Goal: Task Accomplishment & Management: Complete application form

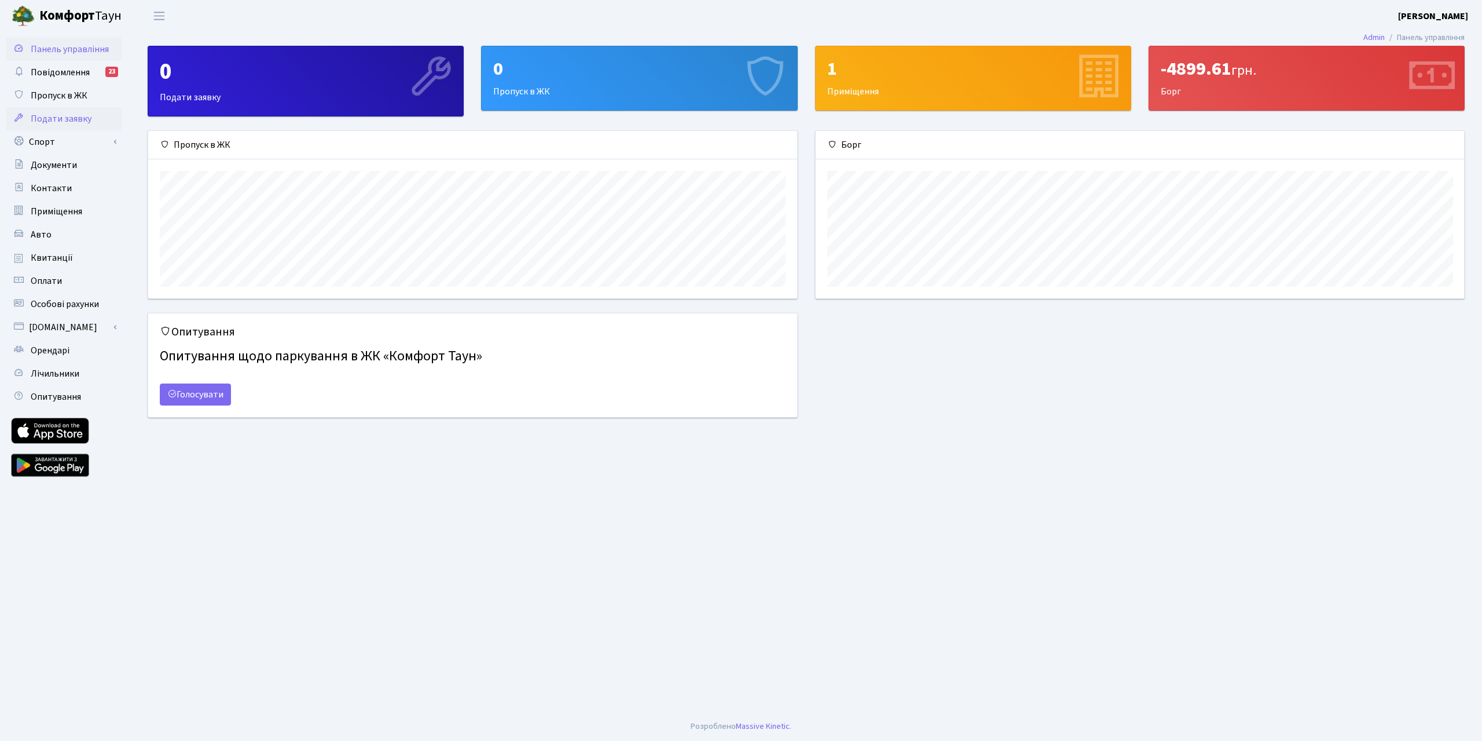
scroll to position [167, 649]
click at [58, 350] on span "Орендарі" at bounding box center [50, 350] width 39 height 13
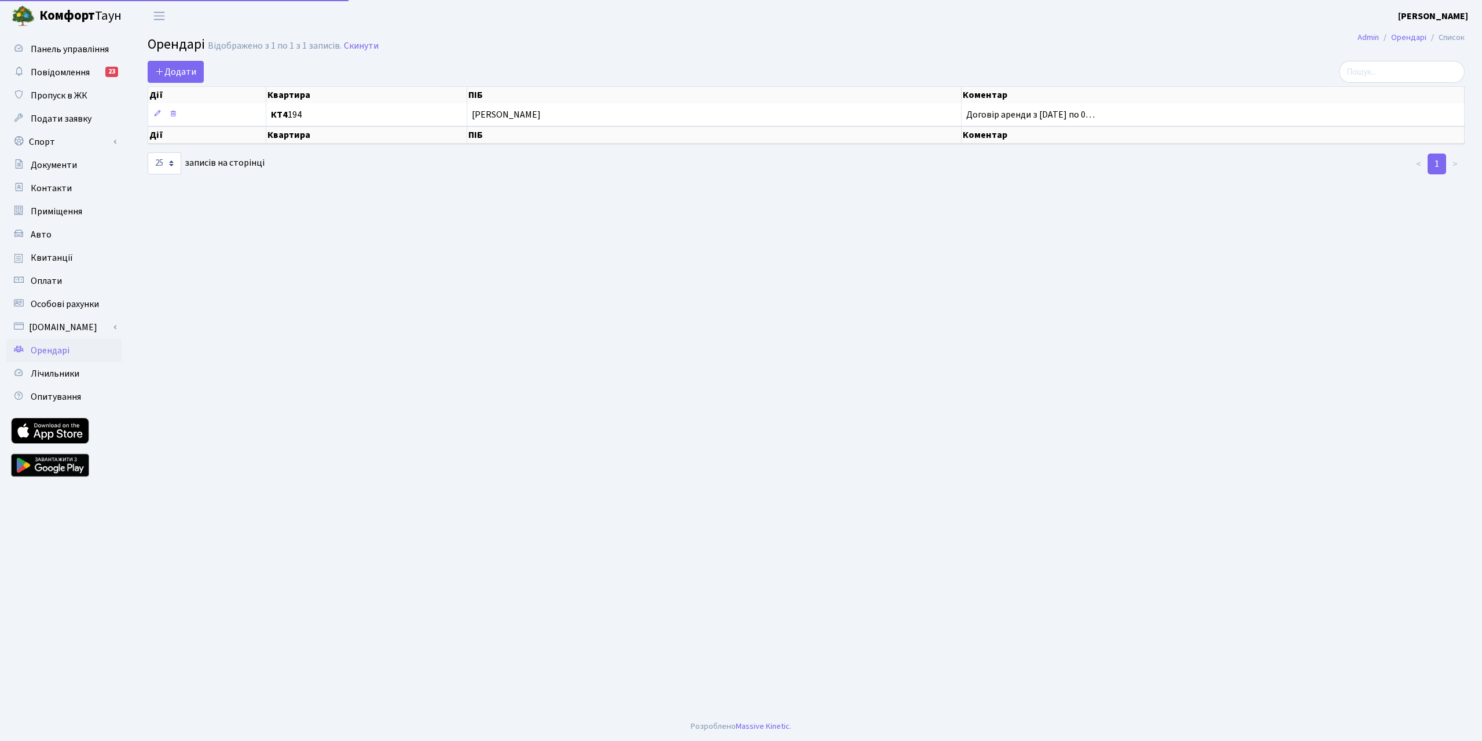
select select "25"
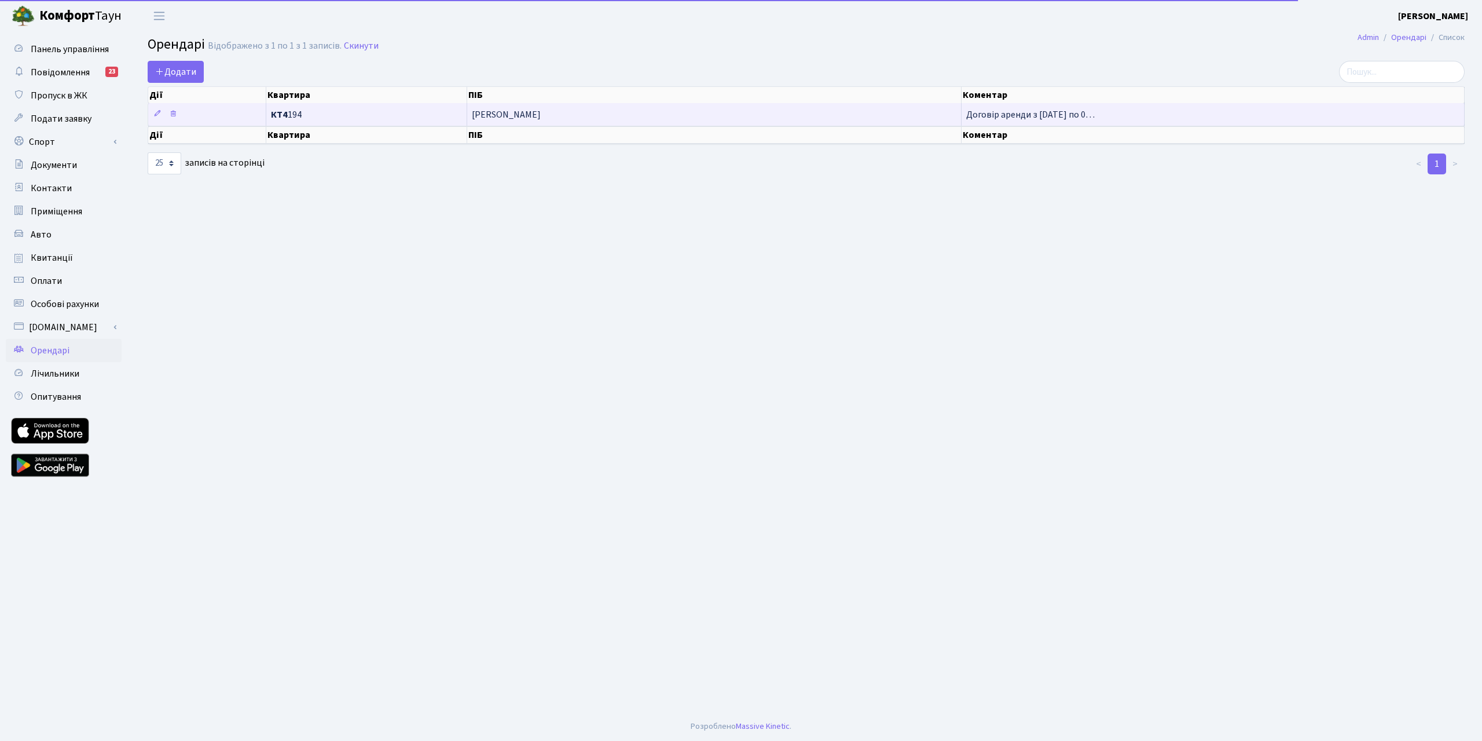
drag, startPoint x: 1044, startPoint y: 109, endPoint x: 1062, endPoint y: 119, distance: 21.0
click at [1062, 119] on span "Договір аренди з 04.02.2025 по 0…" at bounding box center [1030, 114] width 129 height 13
click at [1045, 119] on span "Договір аренди з 04.02.2025 по 0…" at bounding box center [1030, 114] width 129 height 13
click at [1029, 113] on span "Договір аренди з 04.02.2025 по 0…" at bounding box center [1030, 114] width 129 height 13
click at [172, 116] on icon at bounding box center [173, 113] width 8 height 8
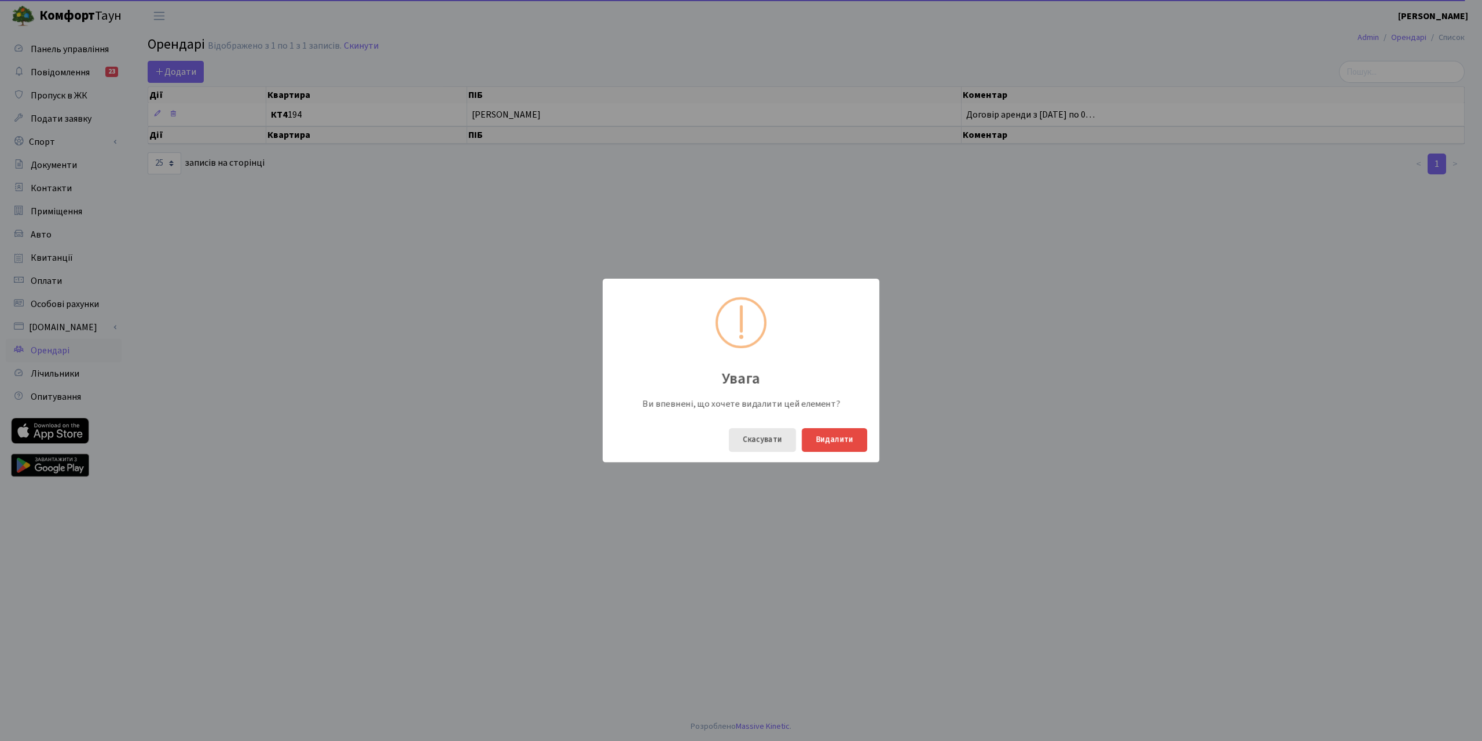
click at [765, 439] on button "Скасувати" at bounding box center [762, 440] width 67 height 24
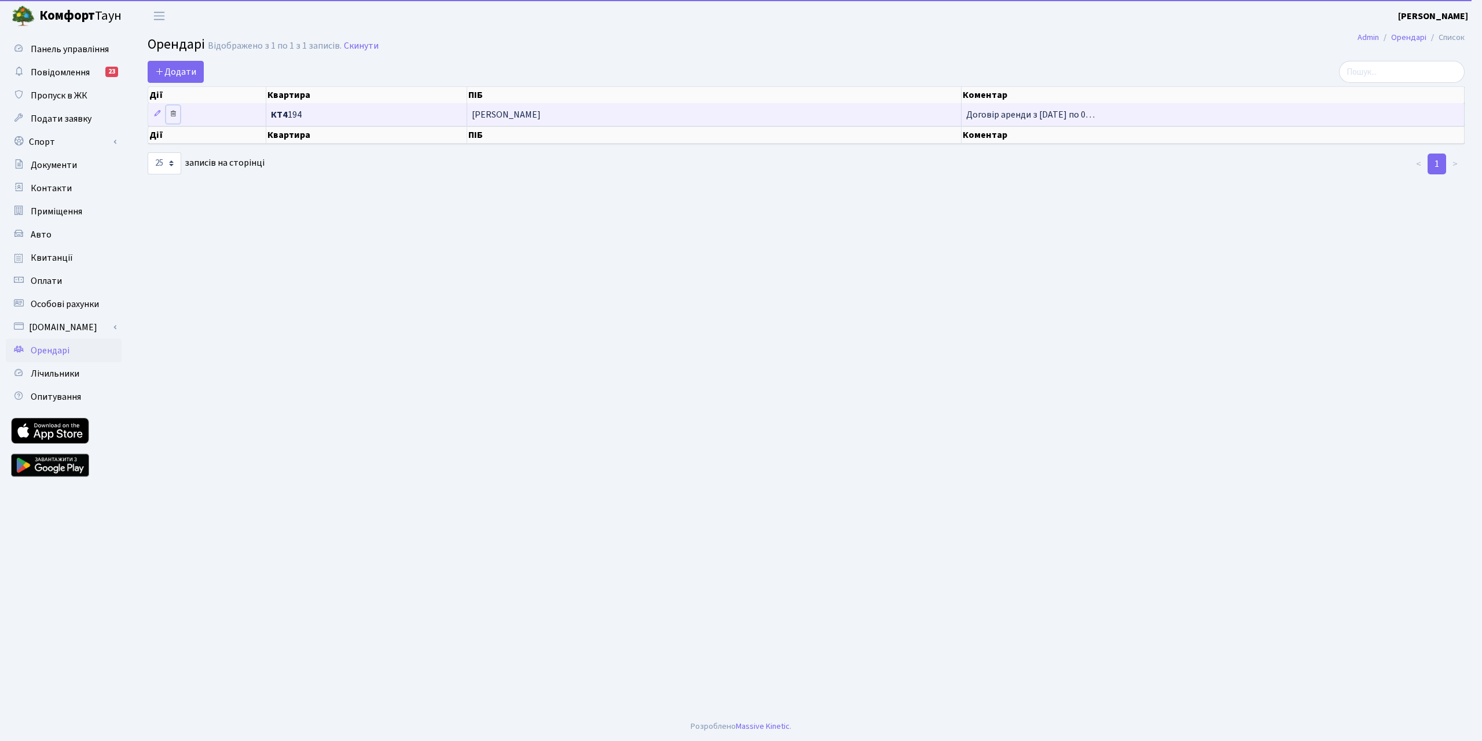
click at [169, 115] on icon at bounding box center [173, 113] width 8 height 8
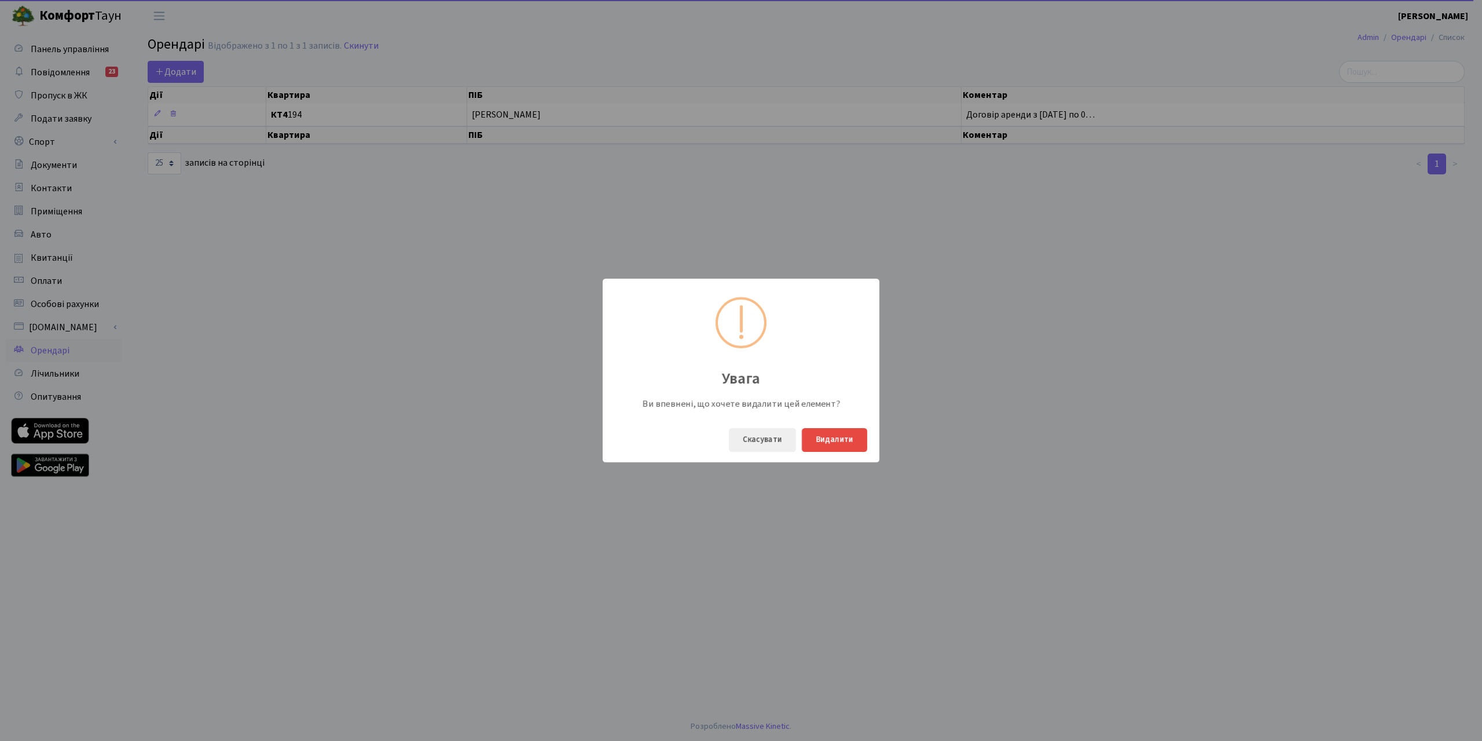
click at [237, 151] on div "Увага Ви впевнені, що хочете видалити цей елемент? Скасувати Видалити" at bounding box center [741, 370] width 1482 height 741
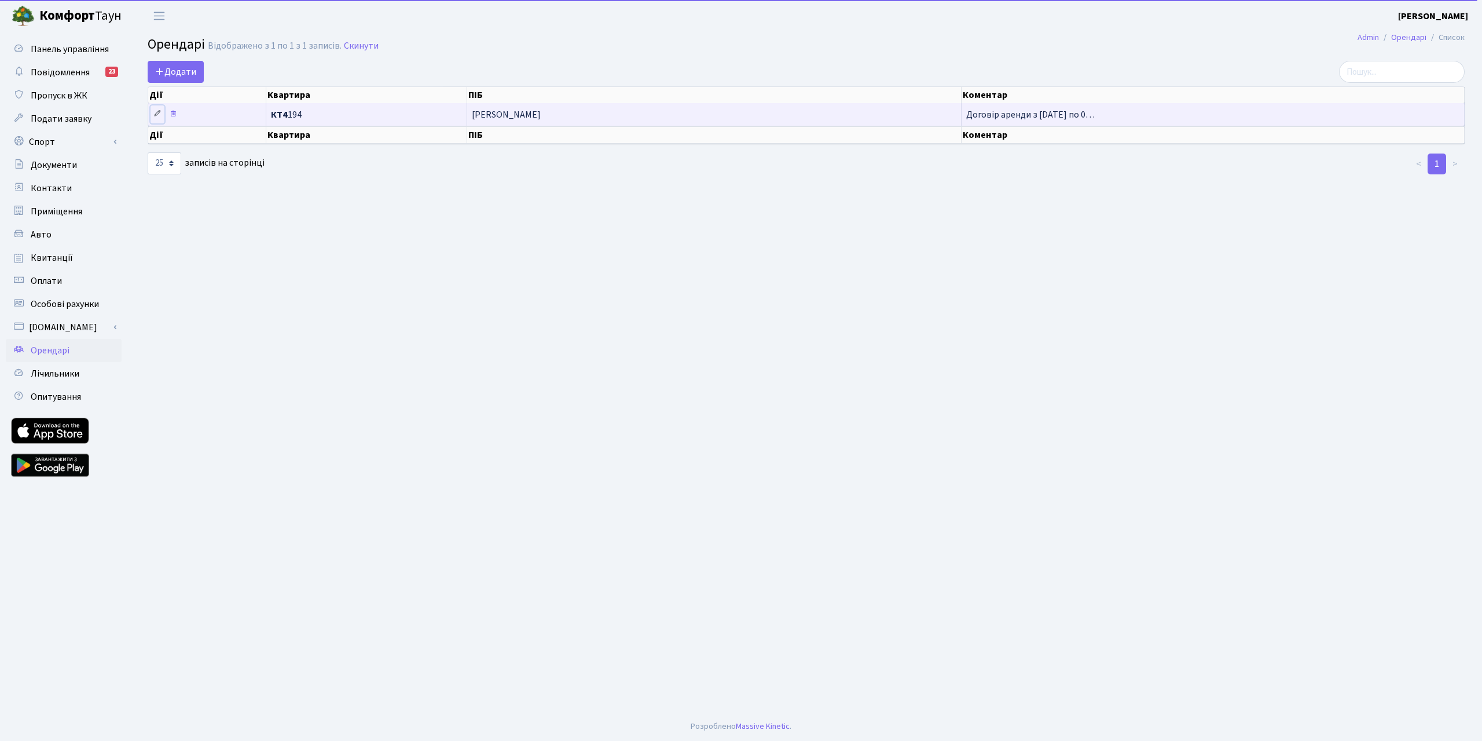
click at [154, 108] on link at bounding box center [158, 114] width 14 height 18
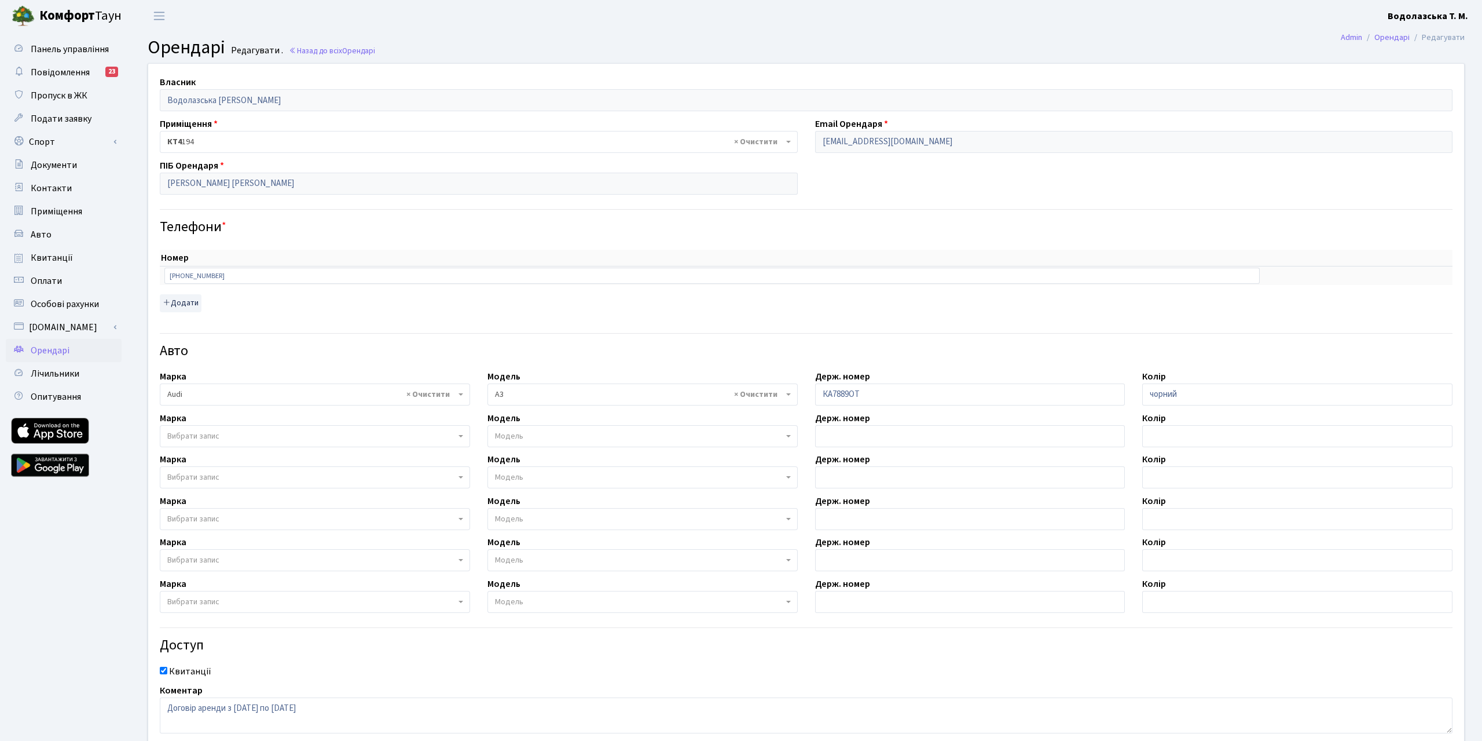
select select "152"
click at [254, 148] on span "× КТ4 194" at bounding box center [479, 142] width 638 height 22
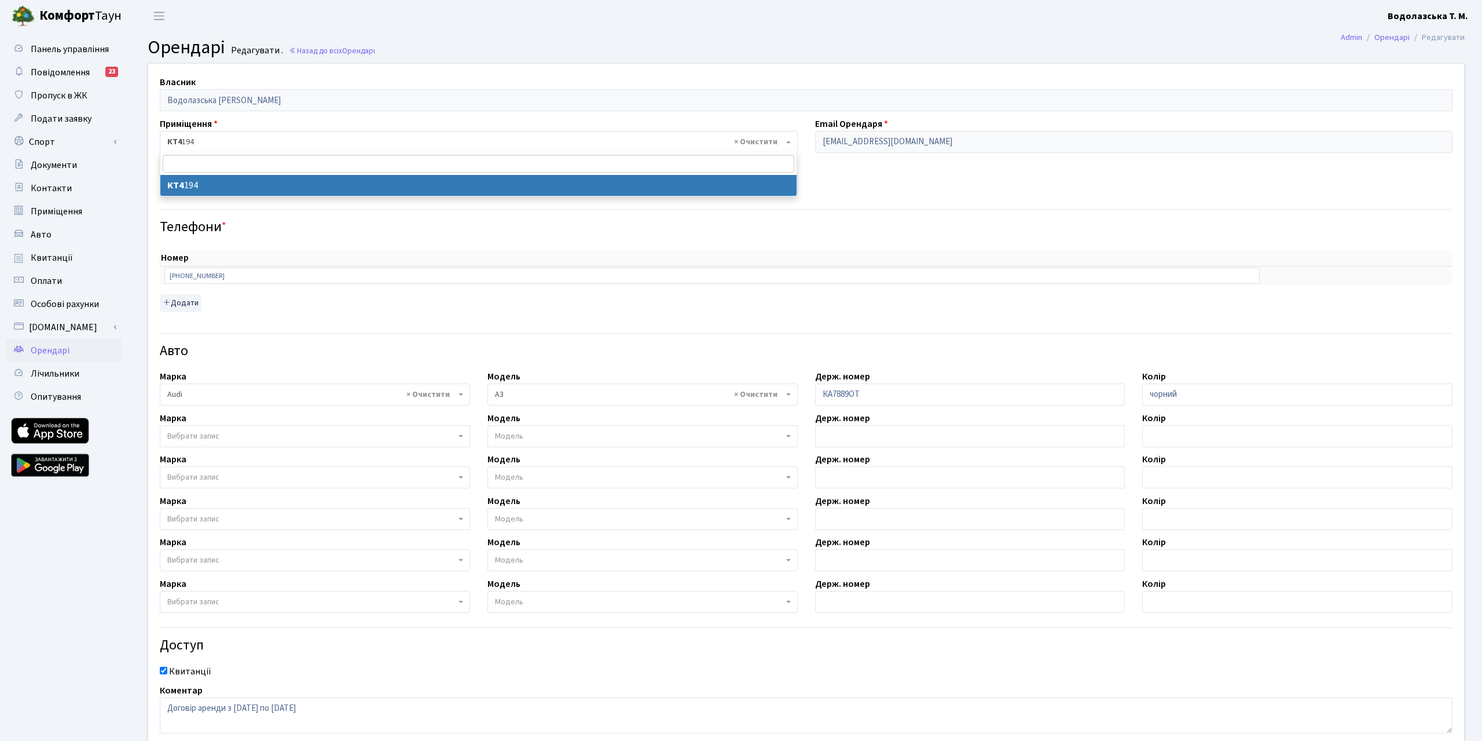
click at [1072, 226] on h4 "Телефони *" at bounding box center [806, 227] width 1293 height 17
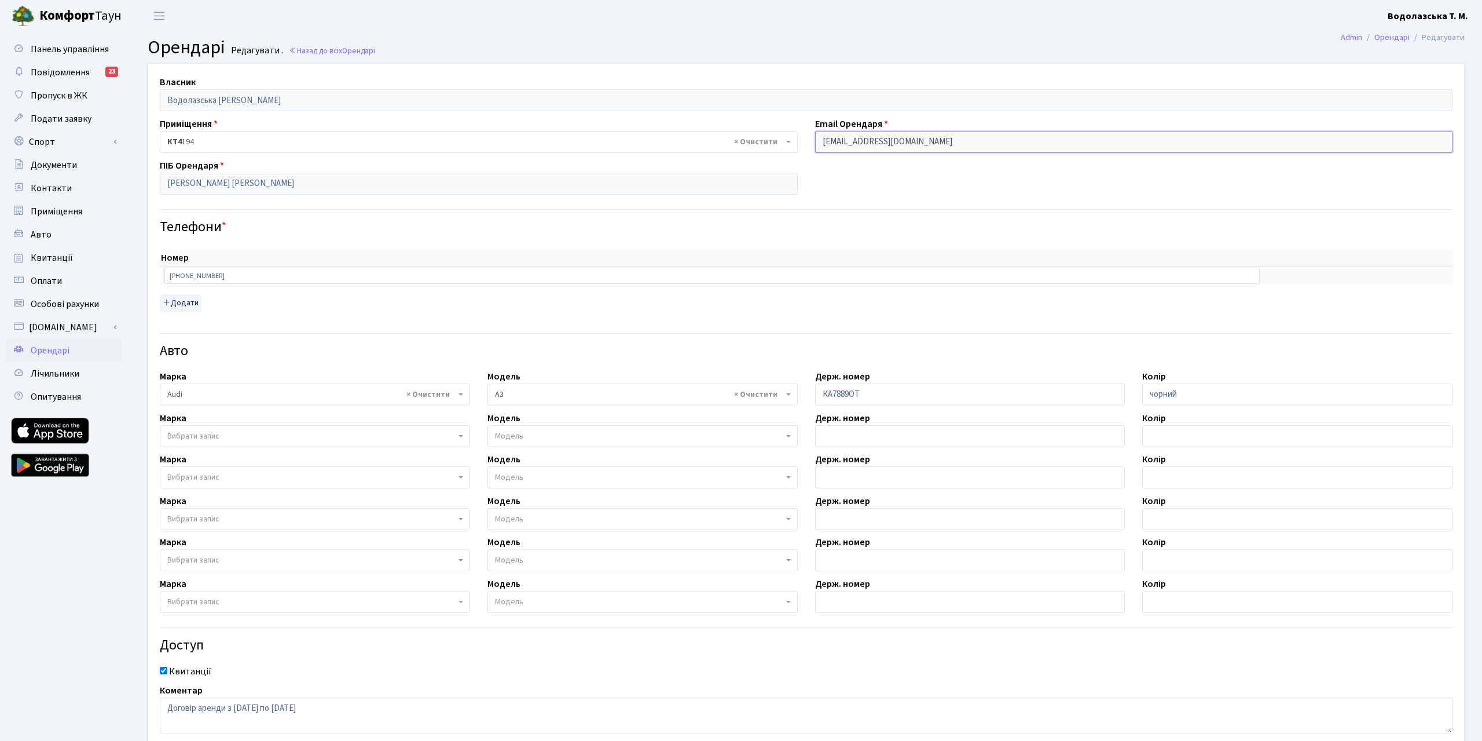
click at [834, 140] on input "tereshenkovasa1401@gmail.com" at bounding box center [1134, 142] width 638 height 22
click at [217, 182] on input "Терещенко Василь Станіславович" at bounding box center [479, 184] width 638 height 22
drag, startPoint x: 360, startPoint y: 185, endPoint x: 67, endPoint y: 178, distance: 293.0
click at [160, 178] on input "Терещенко Василь Станіславович" at bounding box center [479, 184] width 638 height 22
click at [298, 232] on h4 "Телефони *" at bounding box center [806, 227] width 1293 height 17
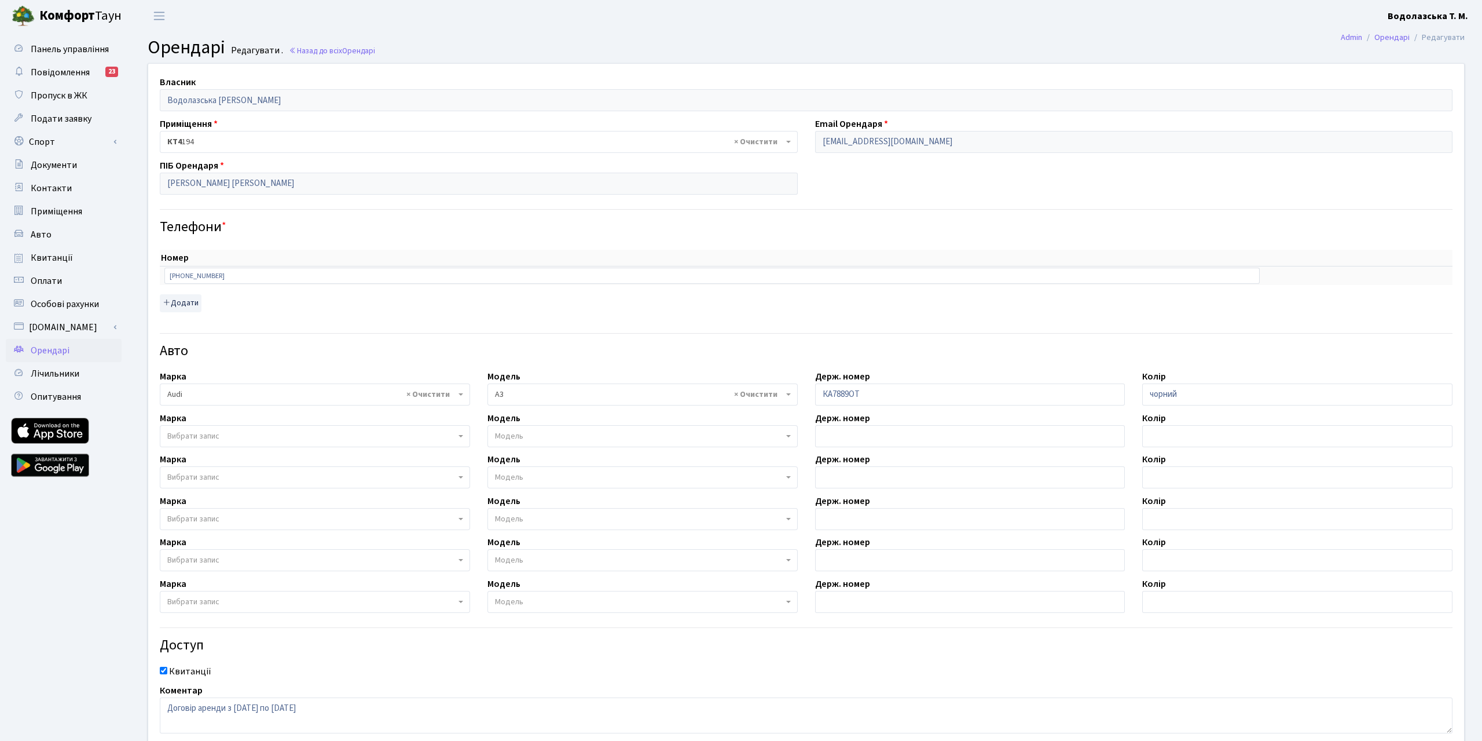
scroll to position [78, 0]
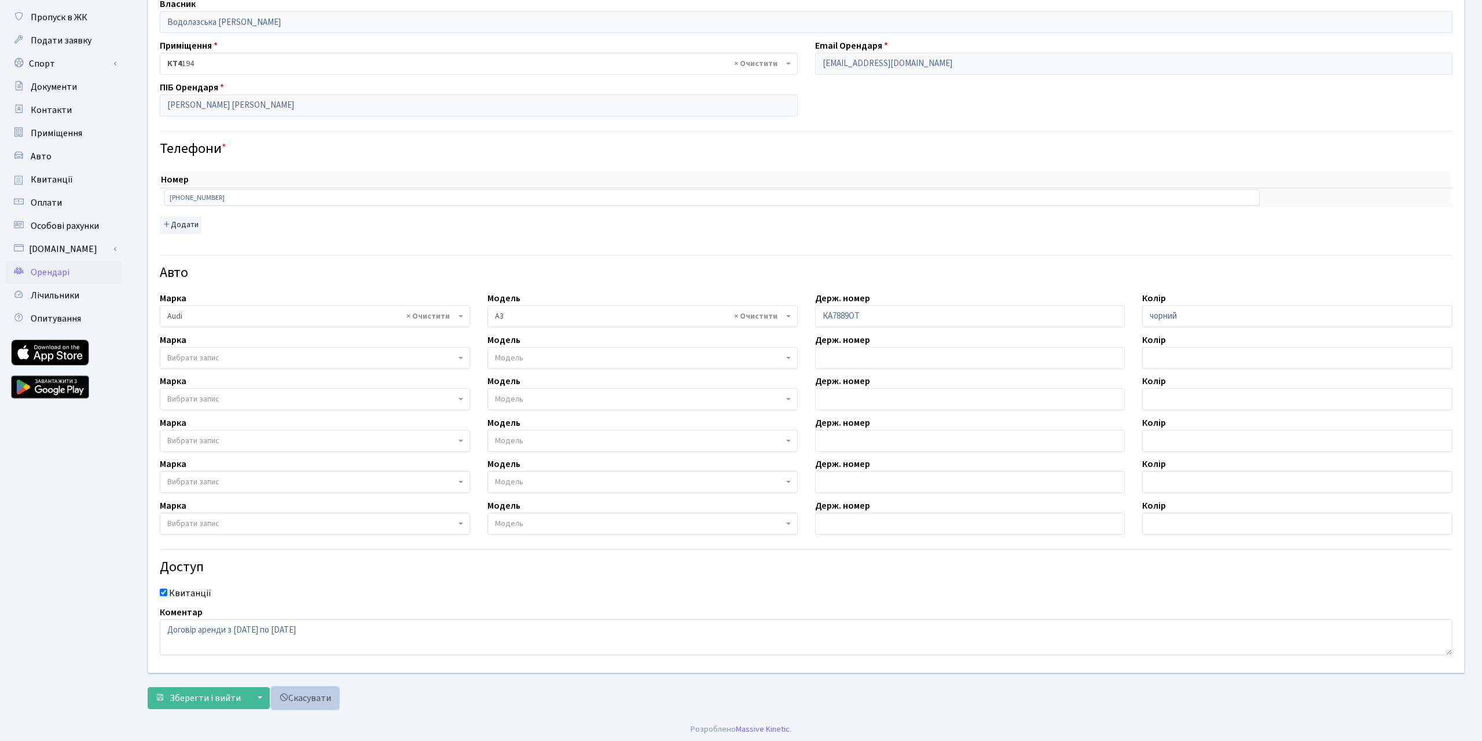
click at [292, 698] on link "Скасувати" at bounding box center [305, 698] width 67 height 22
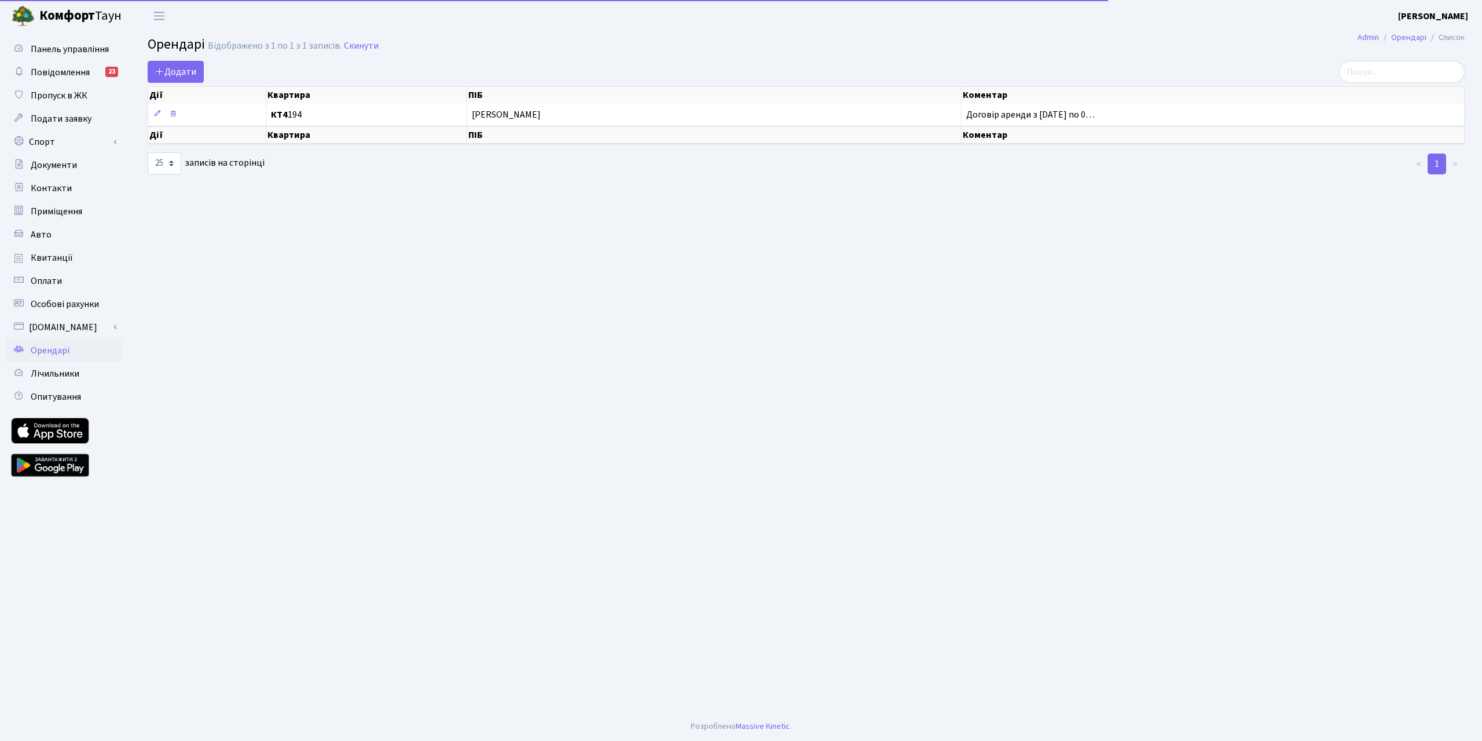
select select "25"
click at [178, 71] on span "Додати" at bounding box center [175, 71] width 41 height 13
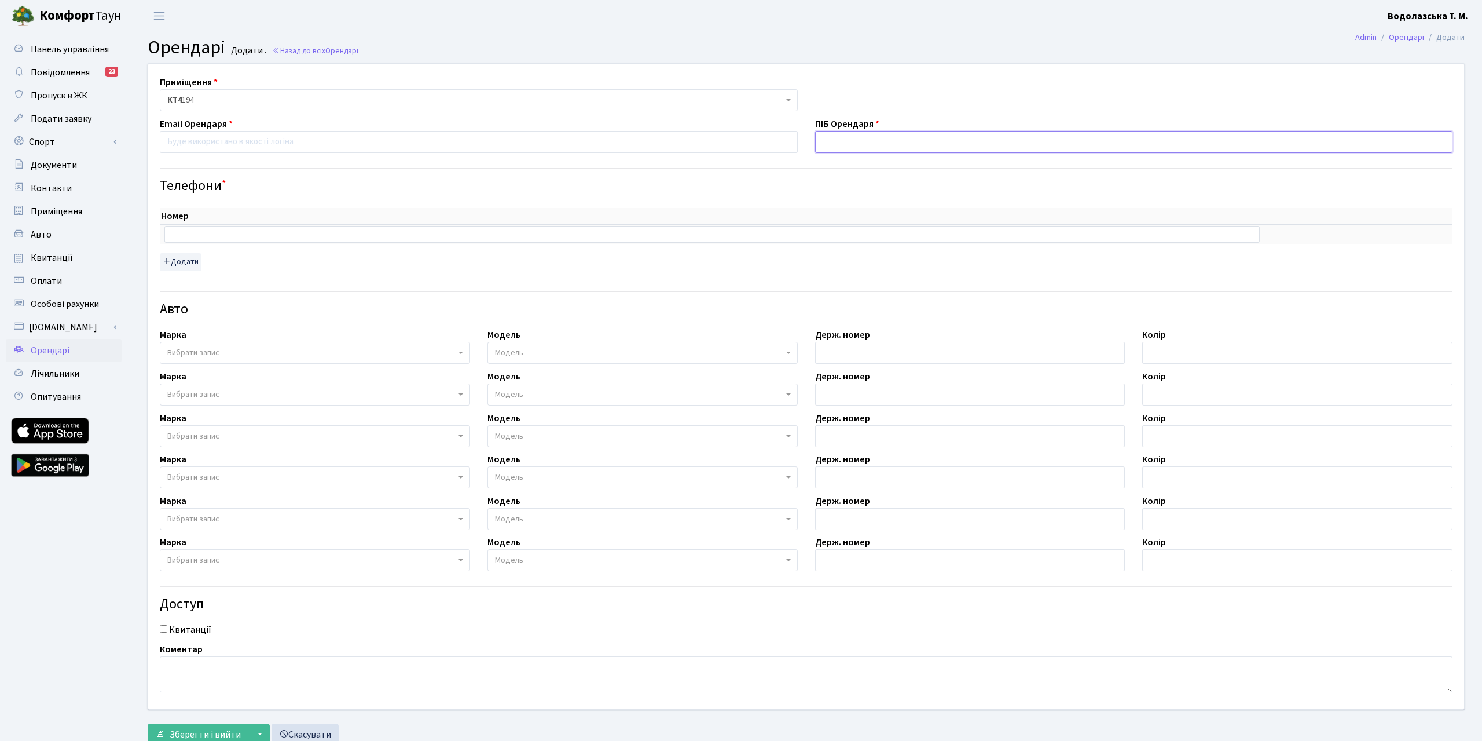
click at [838, 140] on input "text" at bounding box center [1134, 142] width 638 height 22
paste input "[PERSON_NAME]"
type input "[PERSON_NAME]"
click at [225, 138] on input "email" at bounding box center [479, 142] width 638 height 22
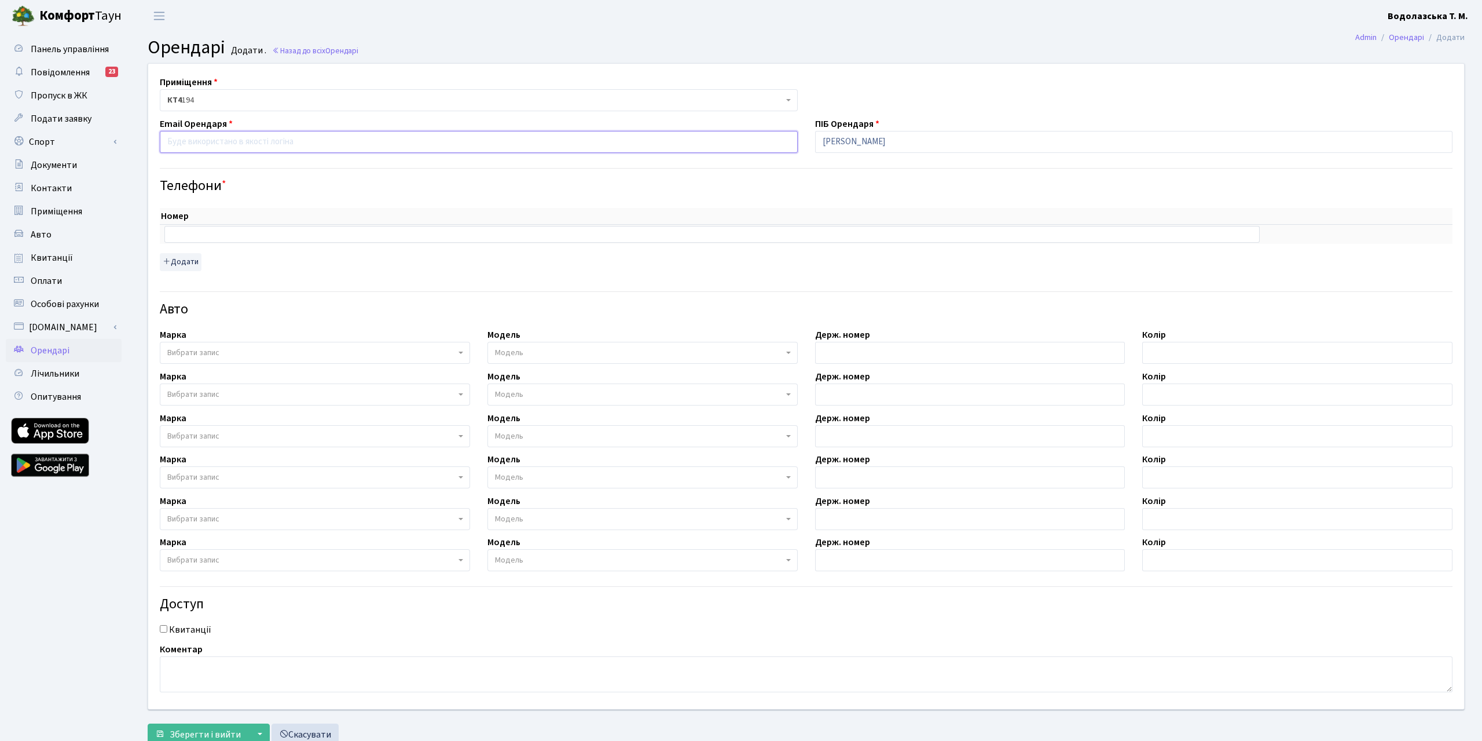
click at [221, 137] on input "email" at bounding box center [479, 142] width 638 height 22
click at [223, 228] on input "text" at bounding box center [711, 234] width 1095 height 16
click at [218, 237] on input "text" at bounding box center [711, 234] width 1095 height 16
paste input "+380673578308"
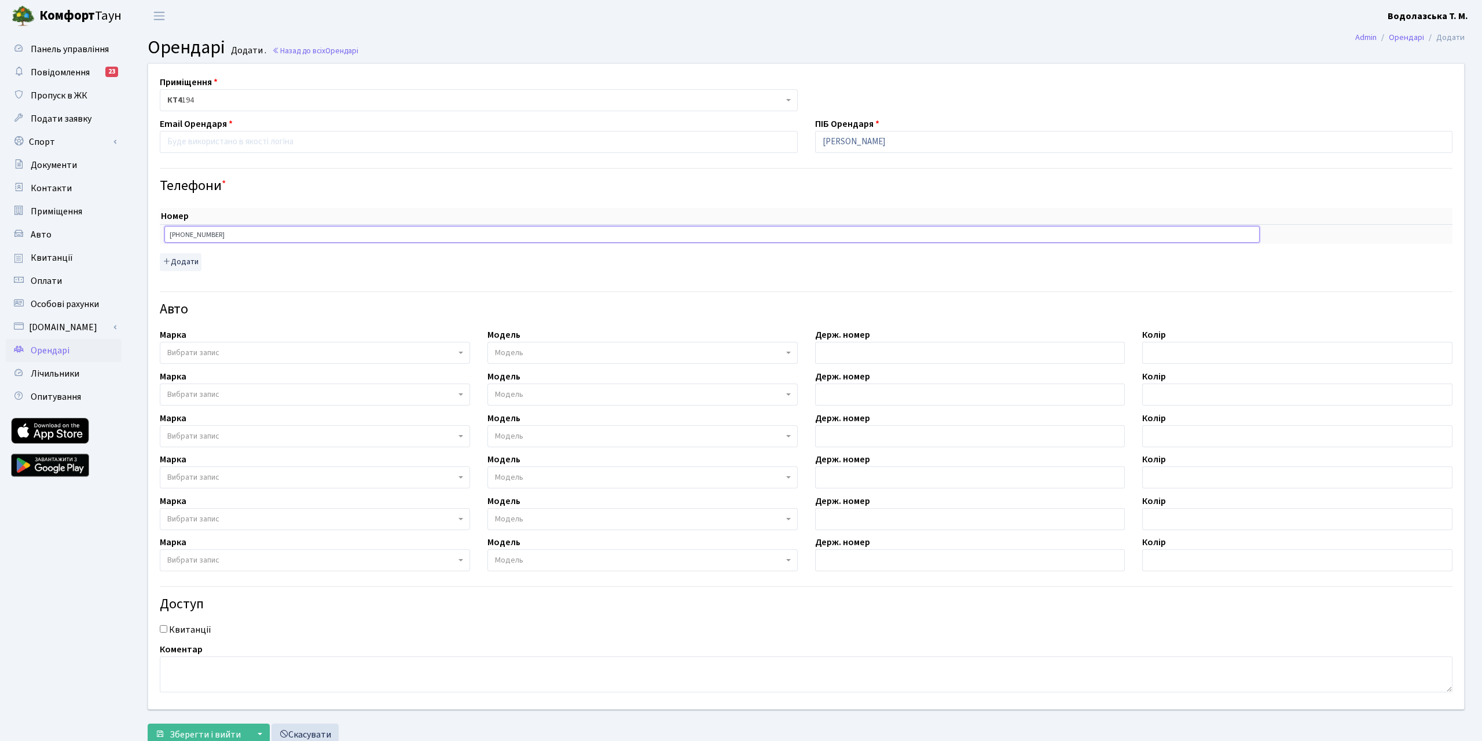
type input "+380673578308"
click at [342, 285] on div "Авто" at bounding box center [806, 302] width 1310 height 41
click at [269, 142] on input "email" at bounding box center [479, 142] width 638 height 22
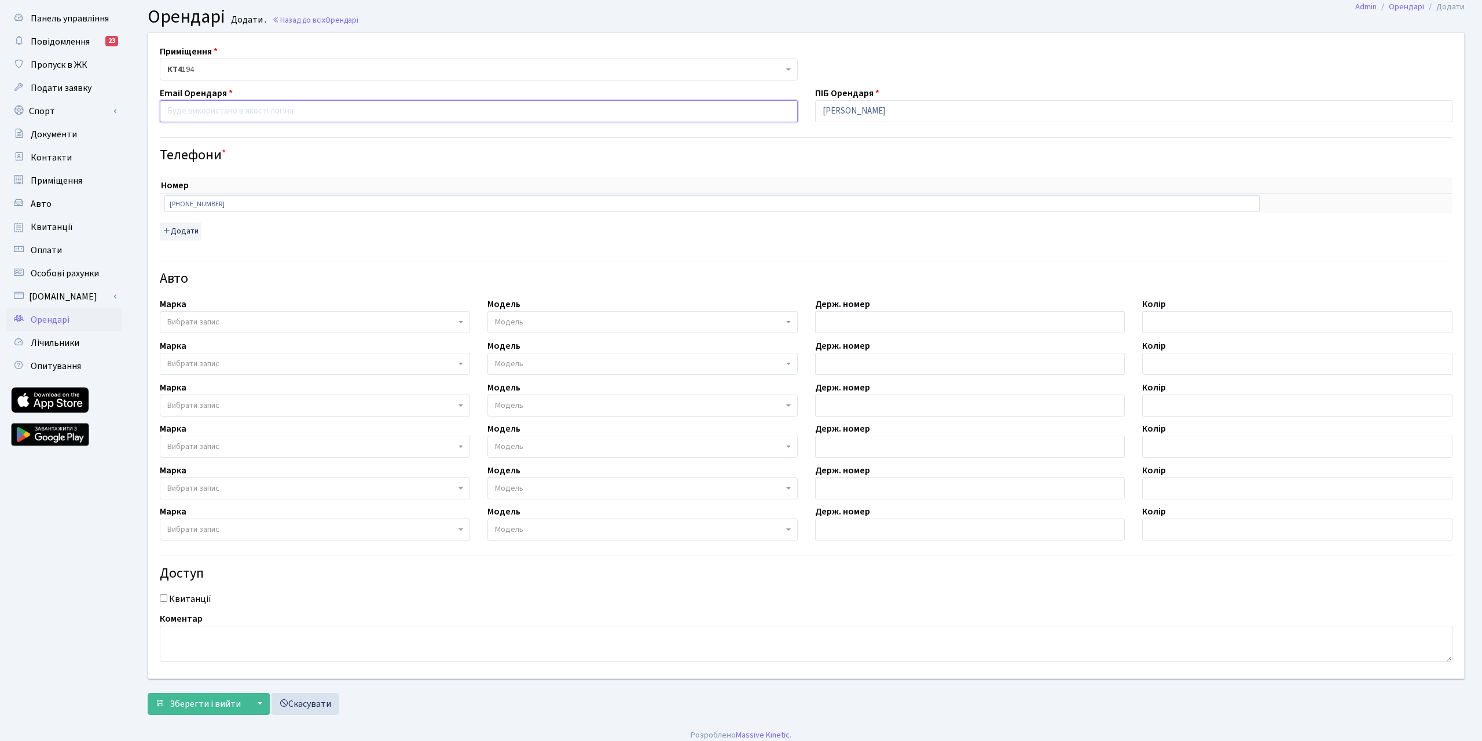
scroll to position [37, 0]
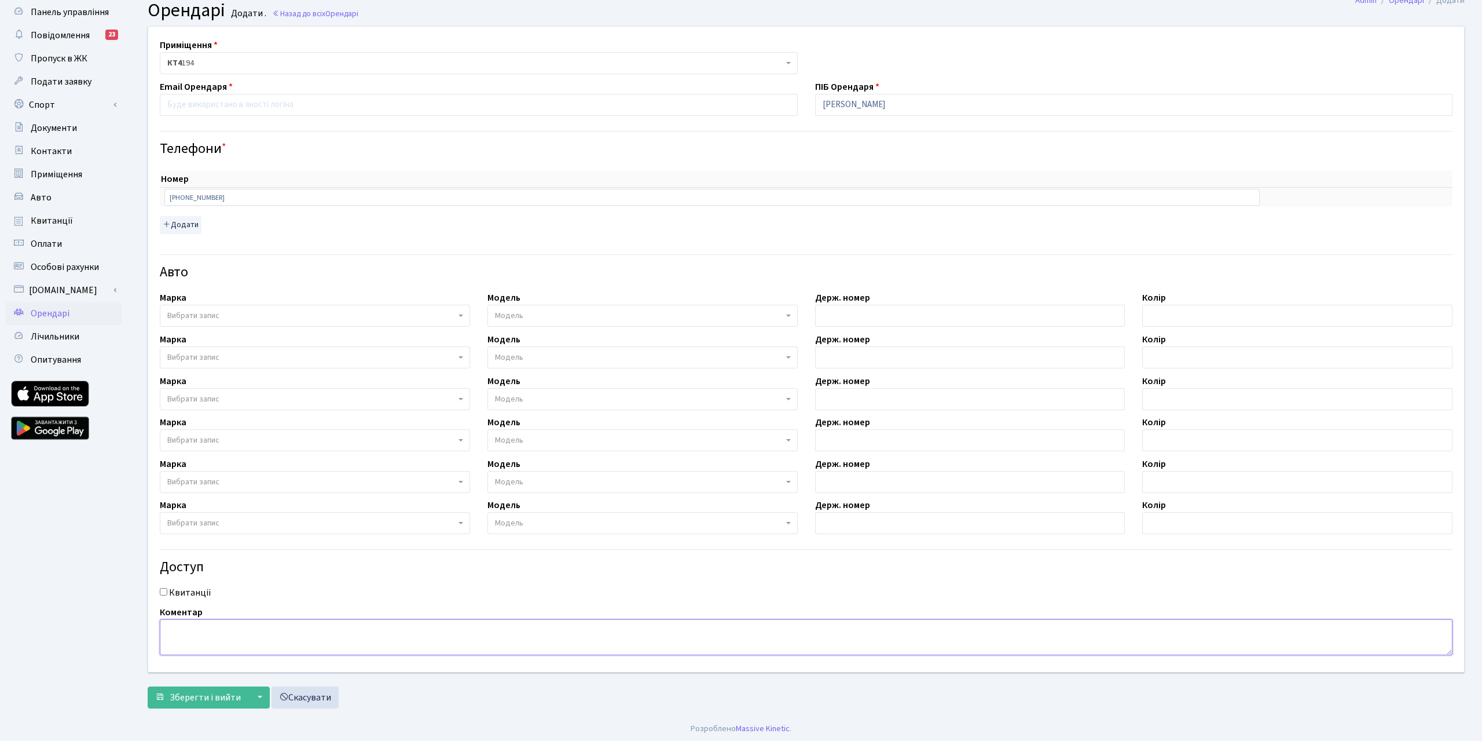
click at [282, 634] on textarea at bounding box center [806, 637] width 1293 height 36
paste textarea "ДОГОВІР ОРЕНДИ №01/09"
type textarea "ДОГОВІР ОРЕНДИ №01/09 з 01.09.2025 до 01.09.2026"
click at [150, 594] on div "Приміщення <b>КТ4</b>&nbsp;&nbsp;&nbsp;194 КТ4 194 Email Орендаря ПІБ Орендаря …" at bounding box center [806, 349] width 1333 height 645
click at [164, 592] on input "Квитанції" at bounding box center [164, 592] width 8 height 8
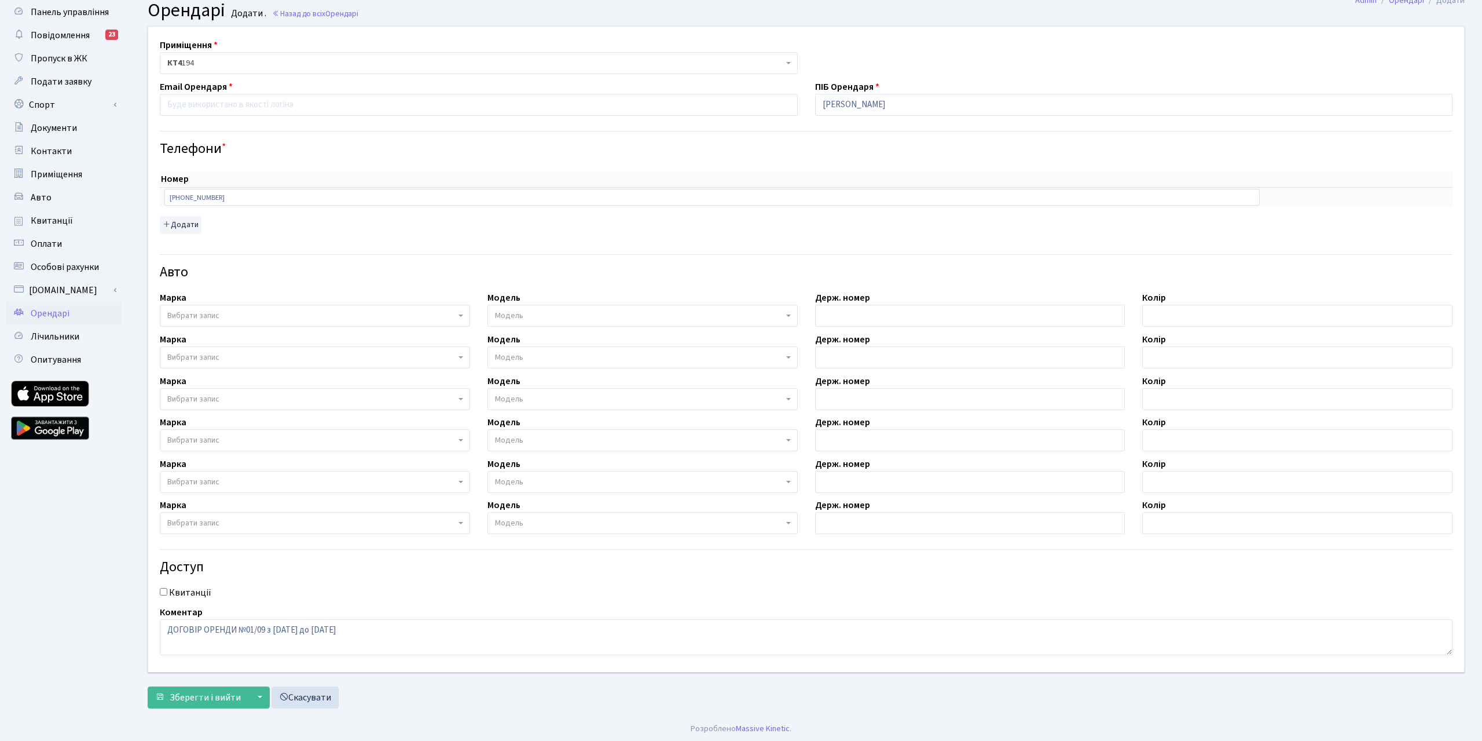
checkbox input "true"
click at [251, 197] on input "+380673578308" at bounding box center [711, 197] width 1095 height 16
click at [625, 176] on th "Номер" at bounding box center [712, 179] width 1105 height 17
click at [0, 544] on div "Панель управління Повідомлення 23 Пропуск в ЖК Подати заявку Спорт Бронювання С…" at bounding box center [65, 354] width 130 height 719
click at [280, 201] on input "+380673578308" at bounding box center [711, 197] width 1095 height 16
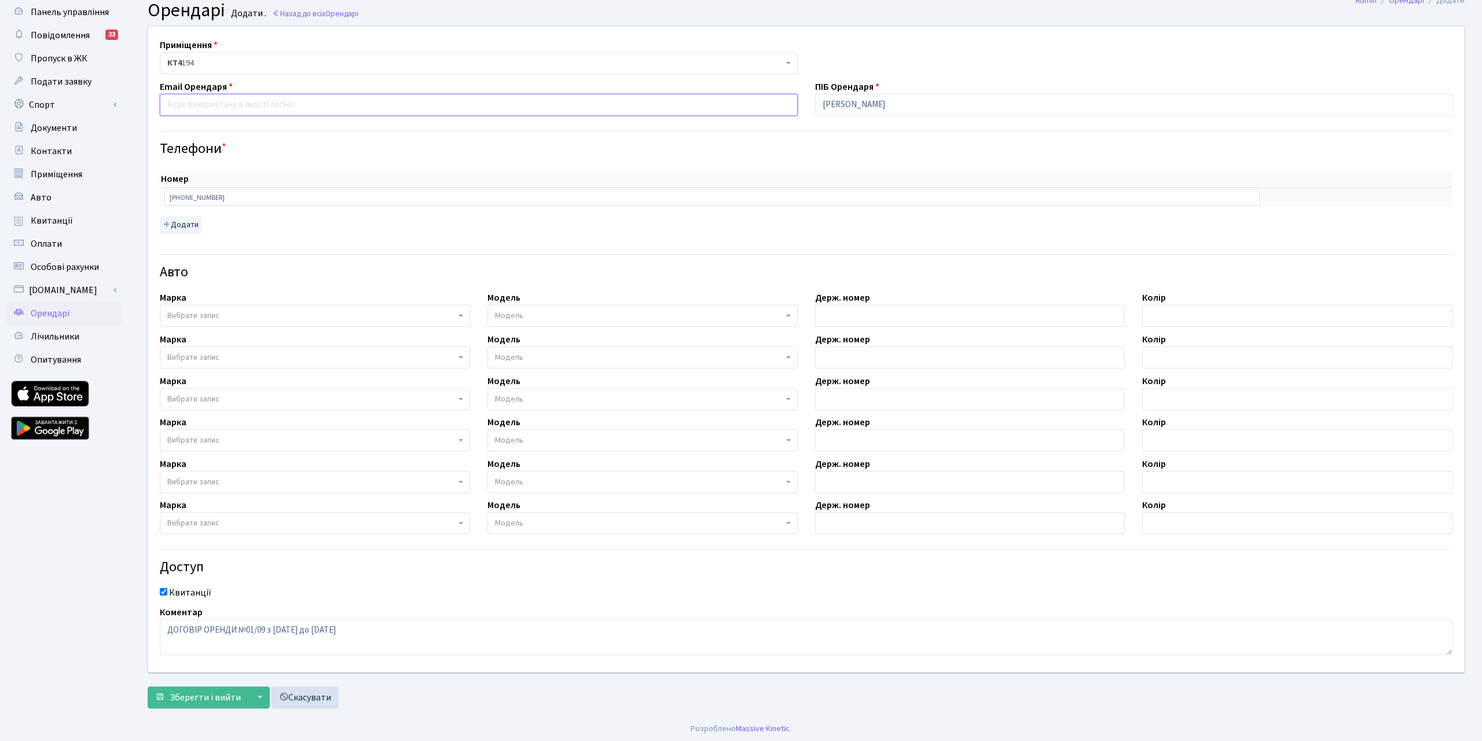
click at [267, 109] on input "email" at bounding box center [479, 105] width 638 height 22
paste input "Kucerenkoi664@gmail.com"
type input "Kucerenkoi664@gmail.com"
click at [214, 695] on span "Зберегти і вийти" at bounding box center [205, 697] width 71 height 13
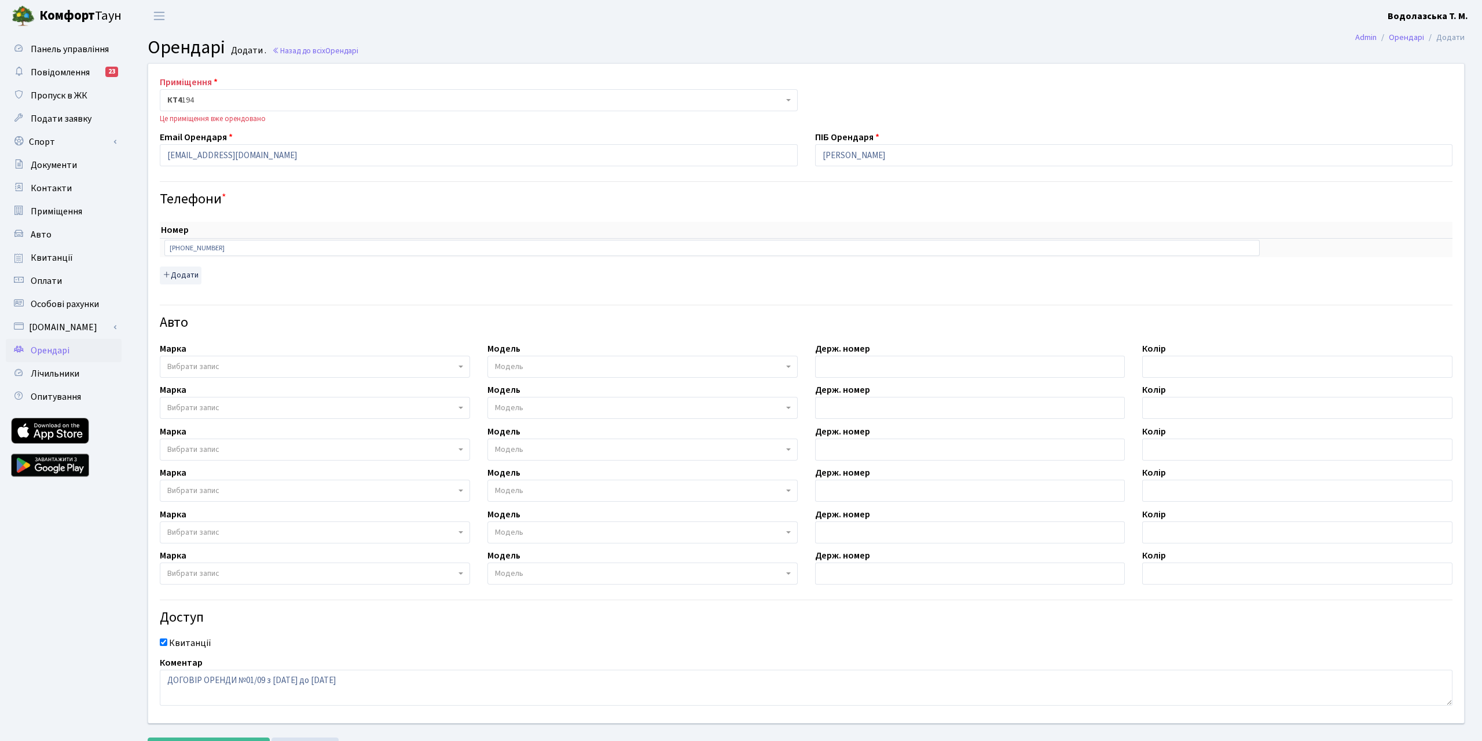
click at [251, 105] on span "КТ4 194" at bounding box center [475, 100] width 616 height 12
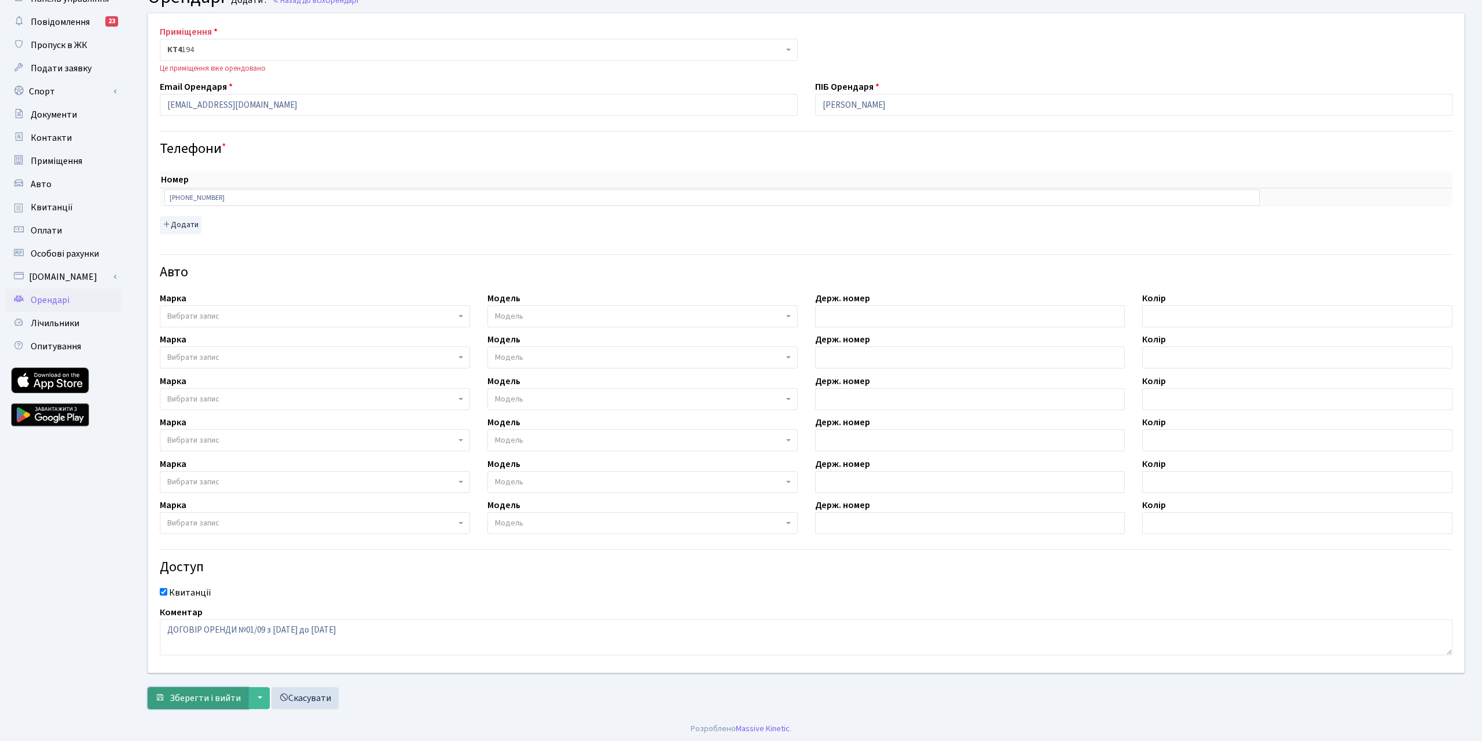
click at [193, 687] on button "Зберегти і вийти" at bounding box center [198, 698] width 101 height 22
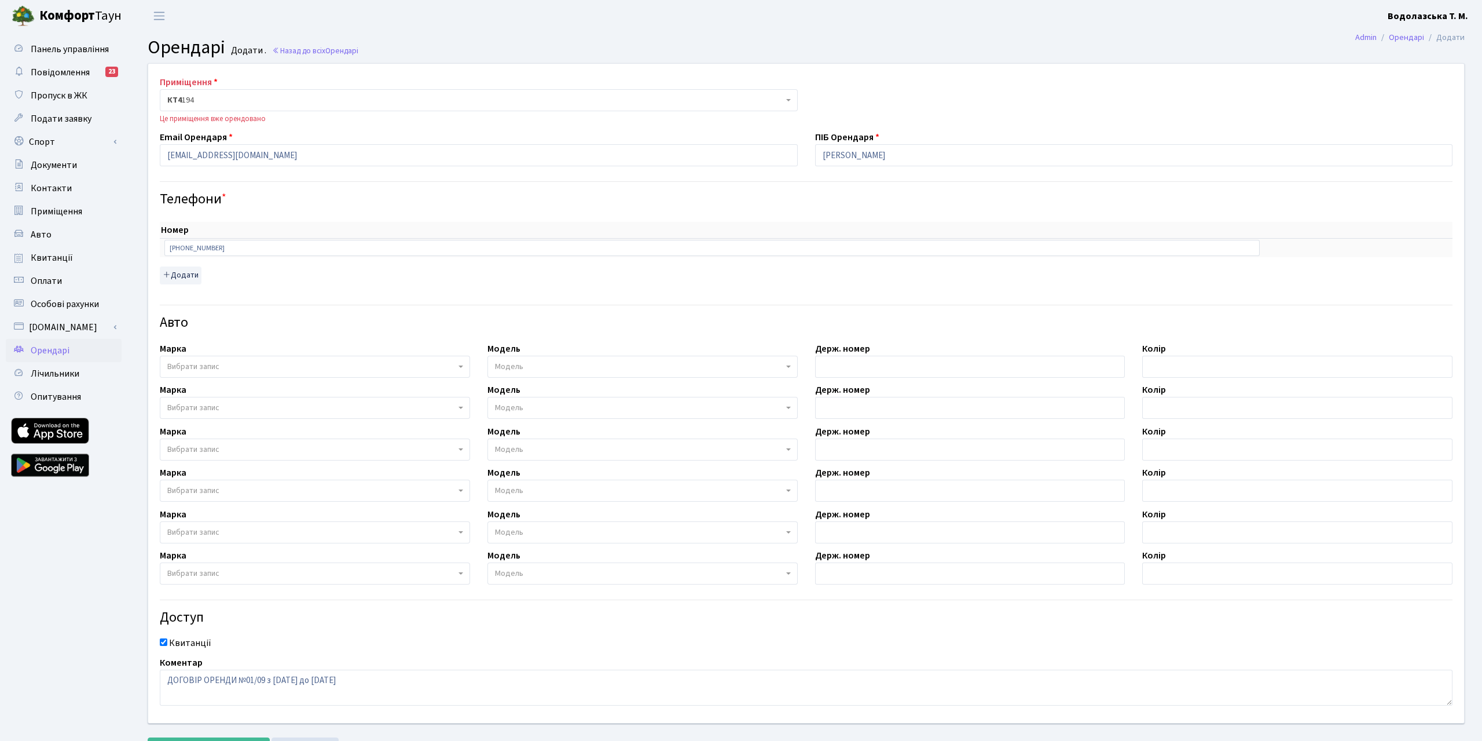
click at [225, 100] on span "КТ4 194" at bounding box center [475, 100] width 616 height 12
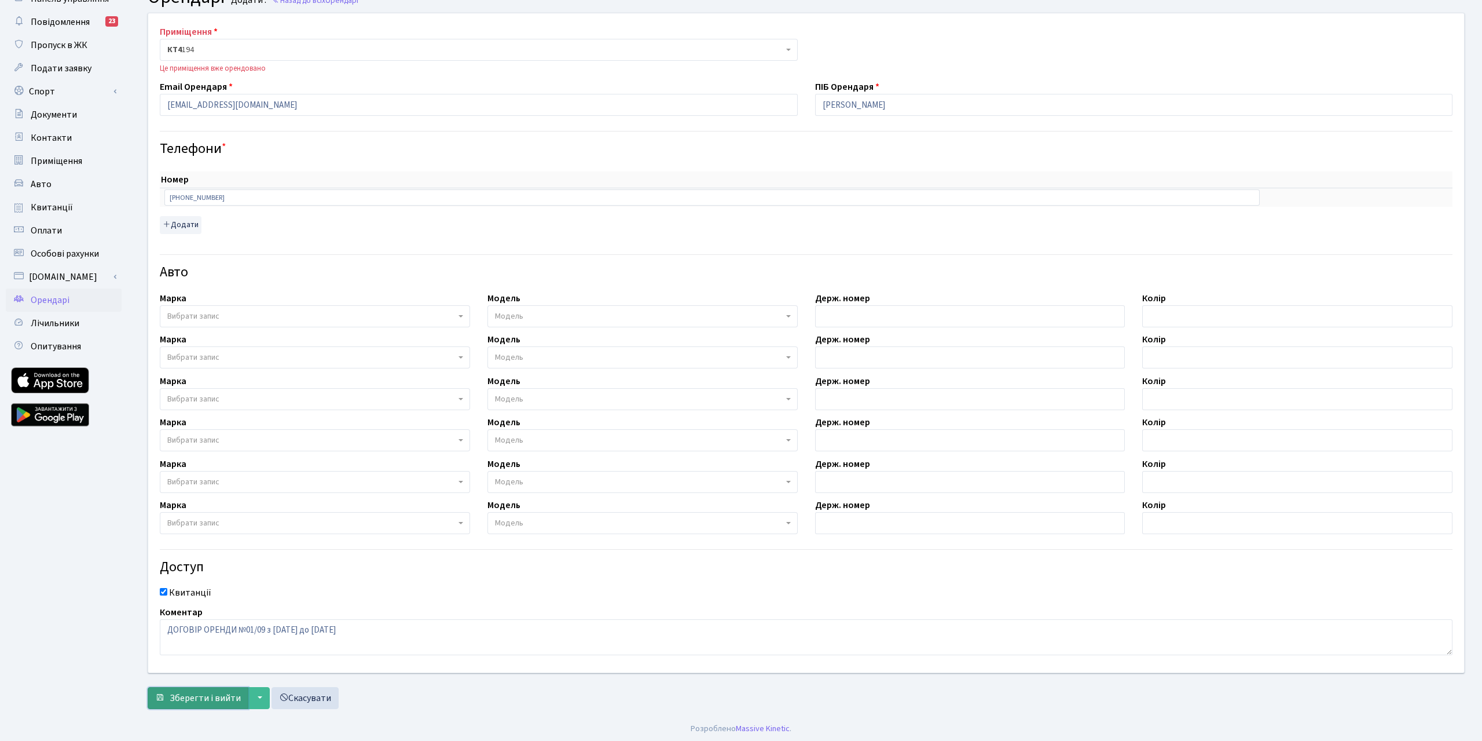
click at [208, 693] on span "Зберегти і вийти" at bounding box center [205, 697] width 71 height 13
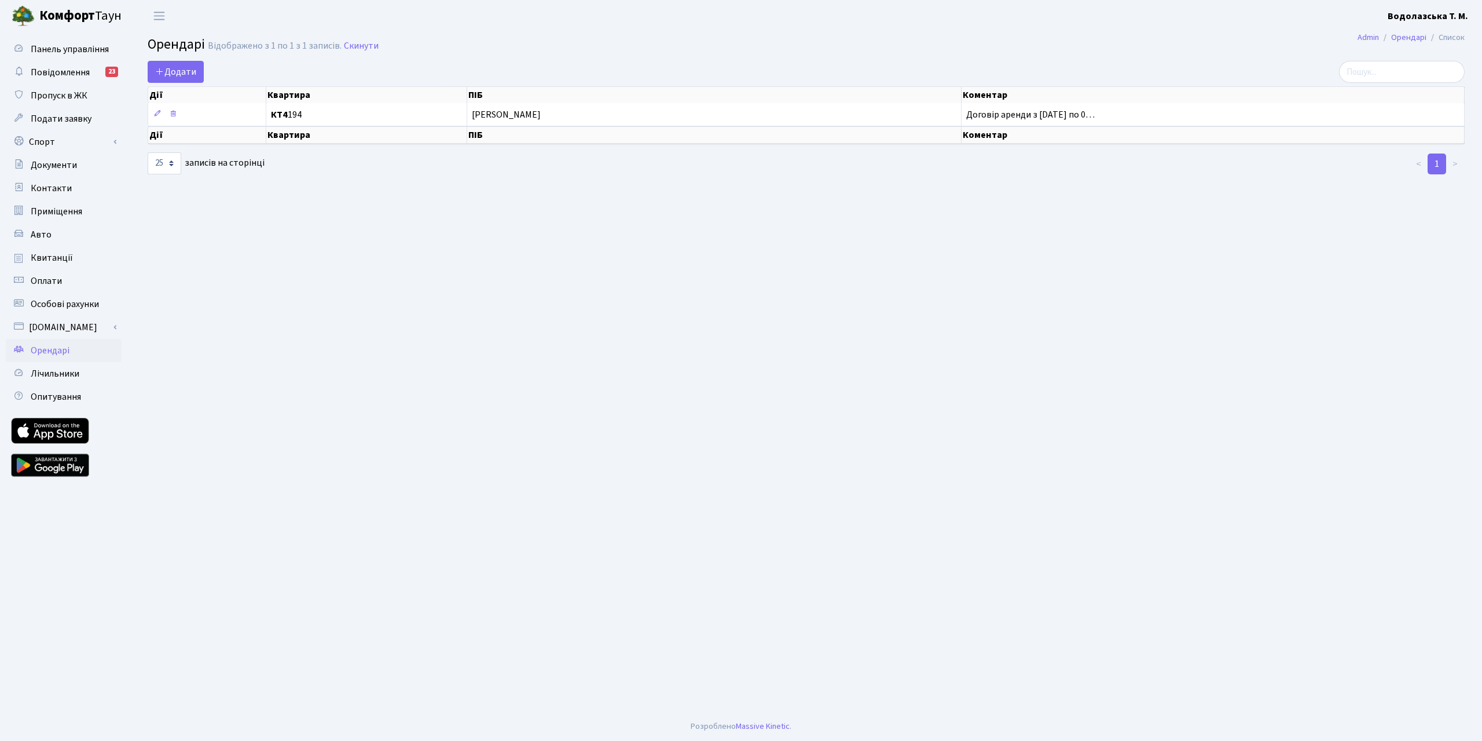
select select "25"
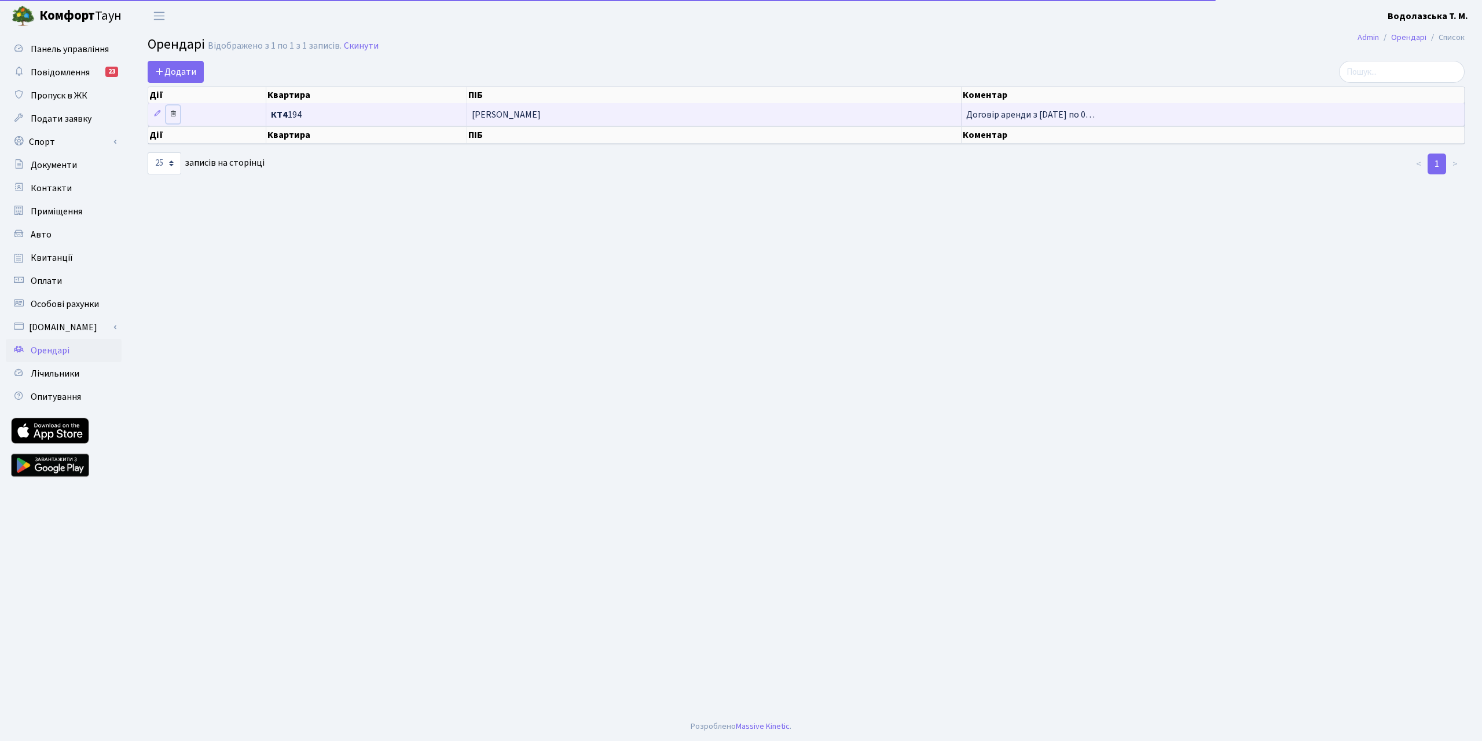
click at [176, 114] on icon at bounding box center [173, 113] width 8 height 8
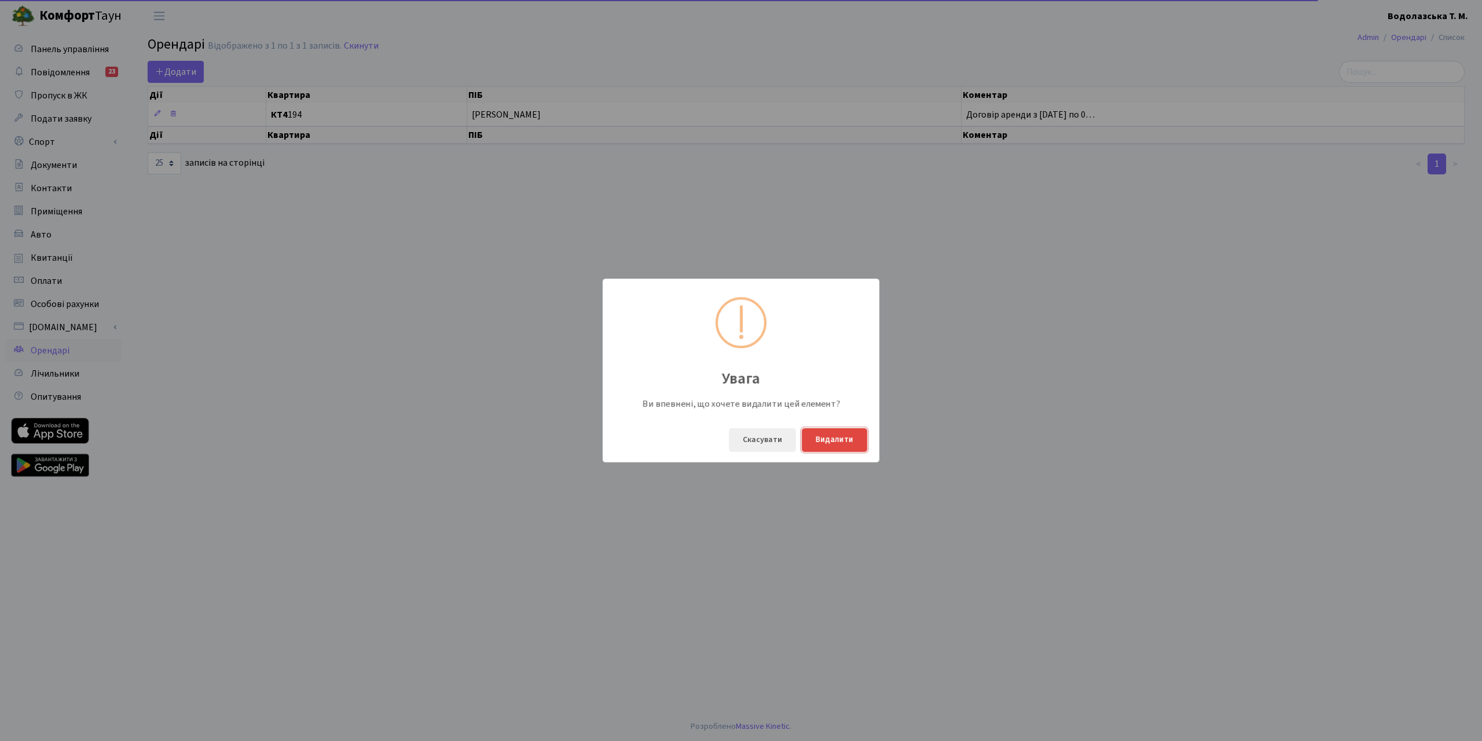
click at [828, 445] on button "Видалити" at bounding box center [834, 440] width 65 height 24
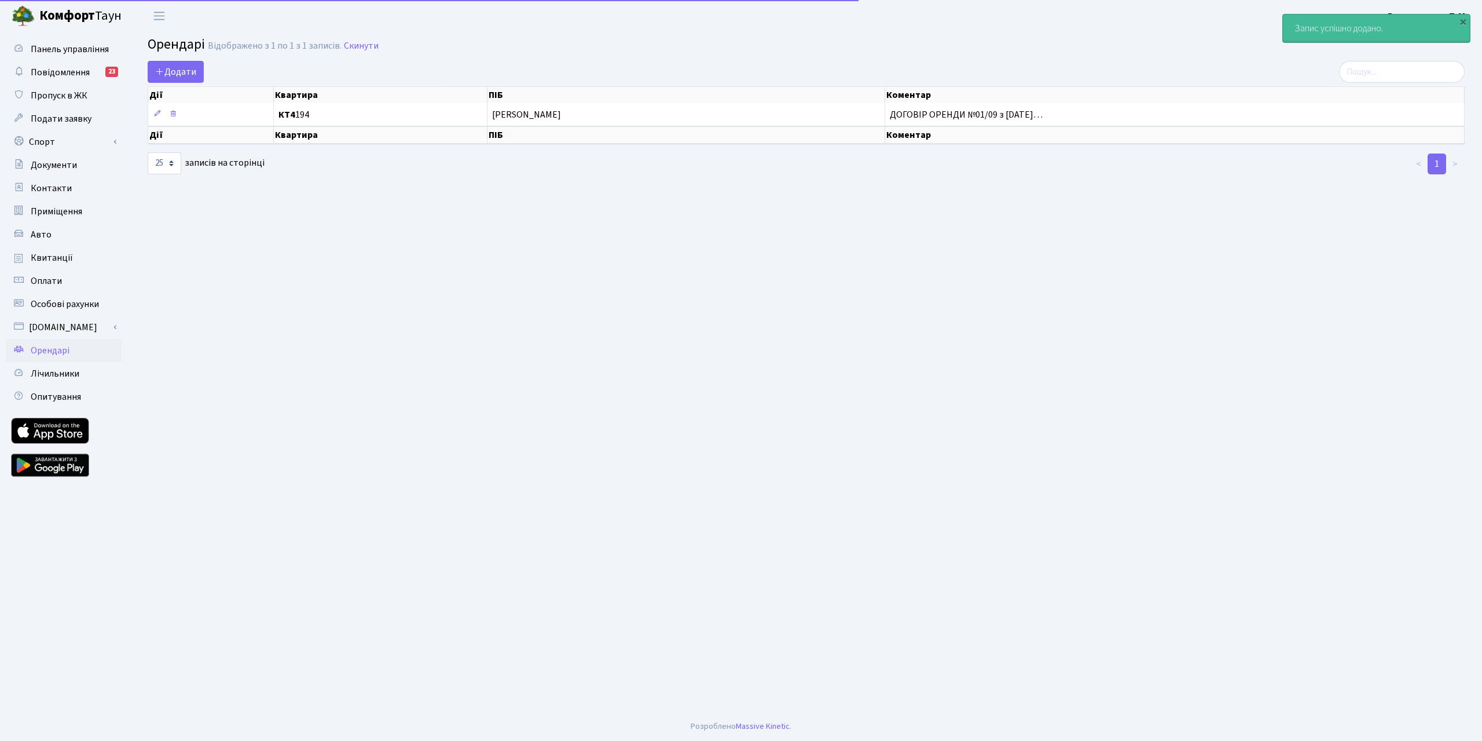
select select "25"
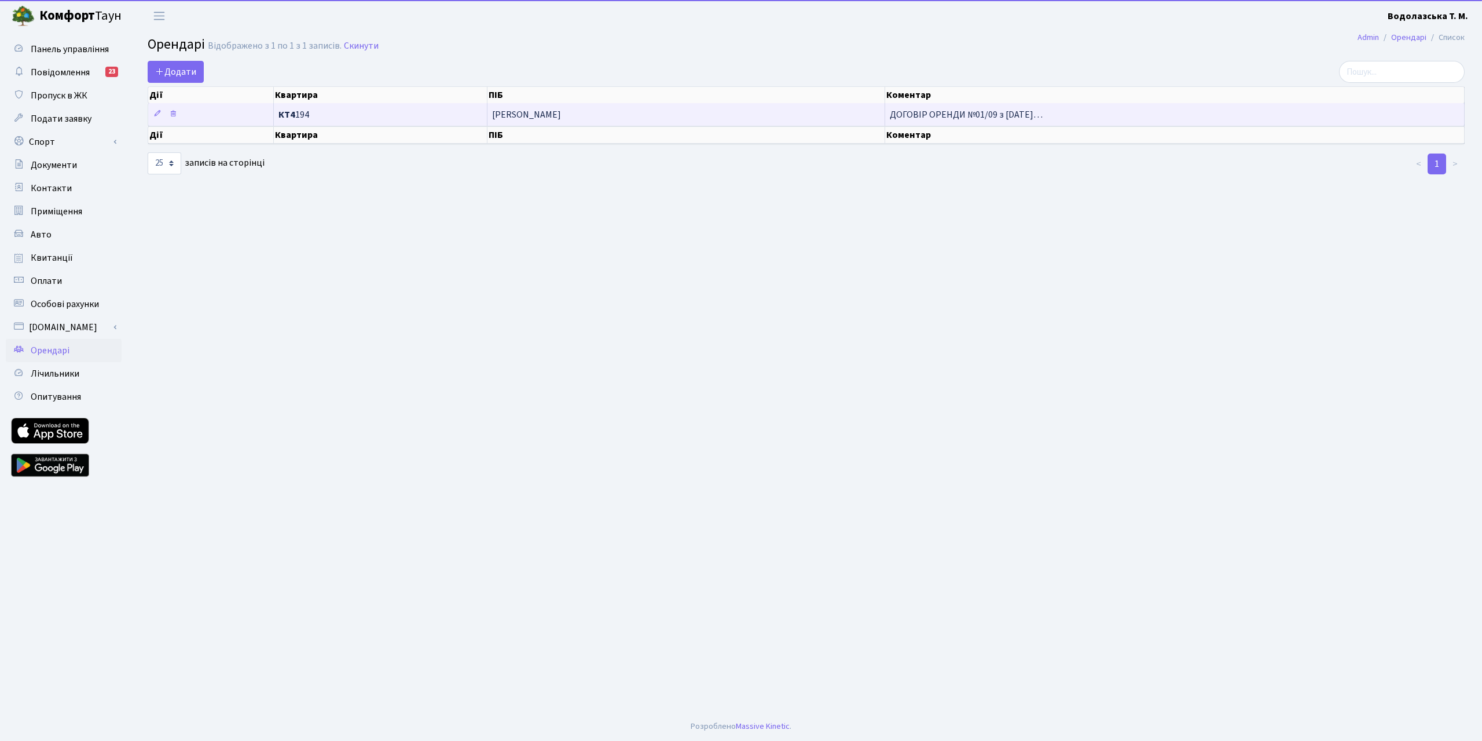
click at [375, 114] on span "КТ4 194" at bounding box center [380, 114] width 204 height 9
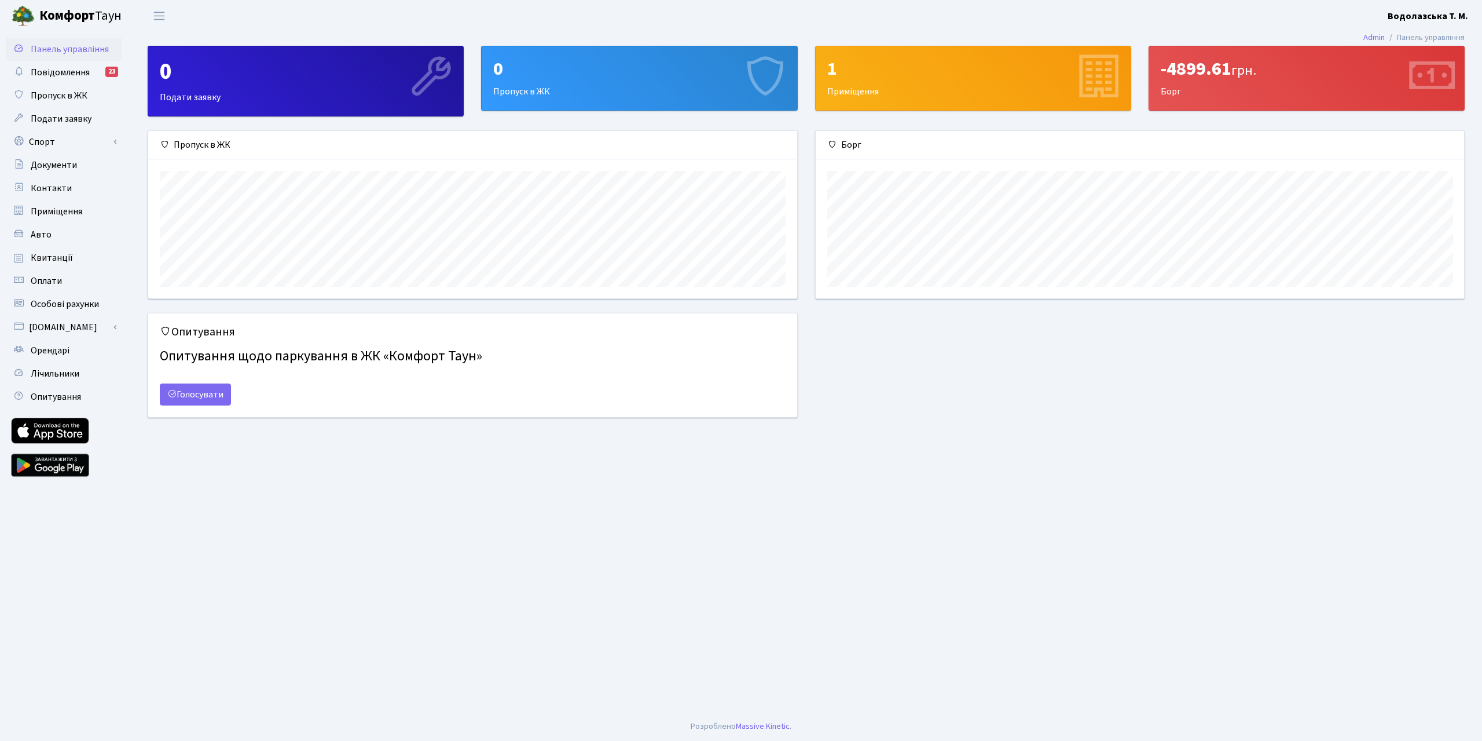
scroll to position [167, 649]
